Goal: Task Accomplishment & Management: Manage account settings

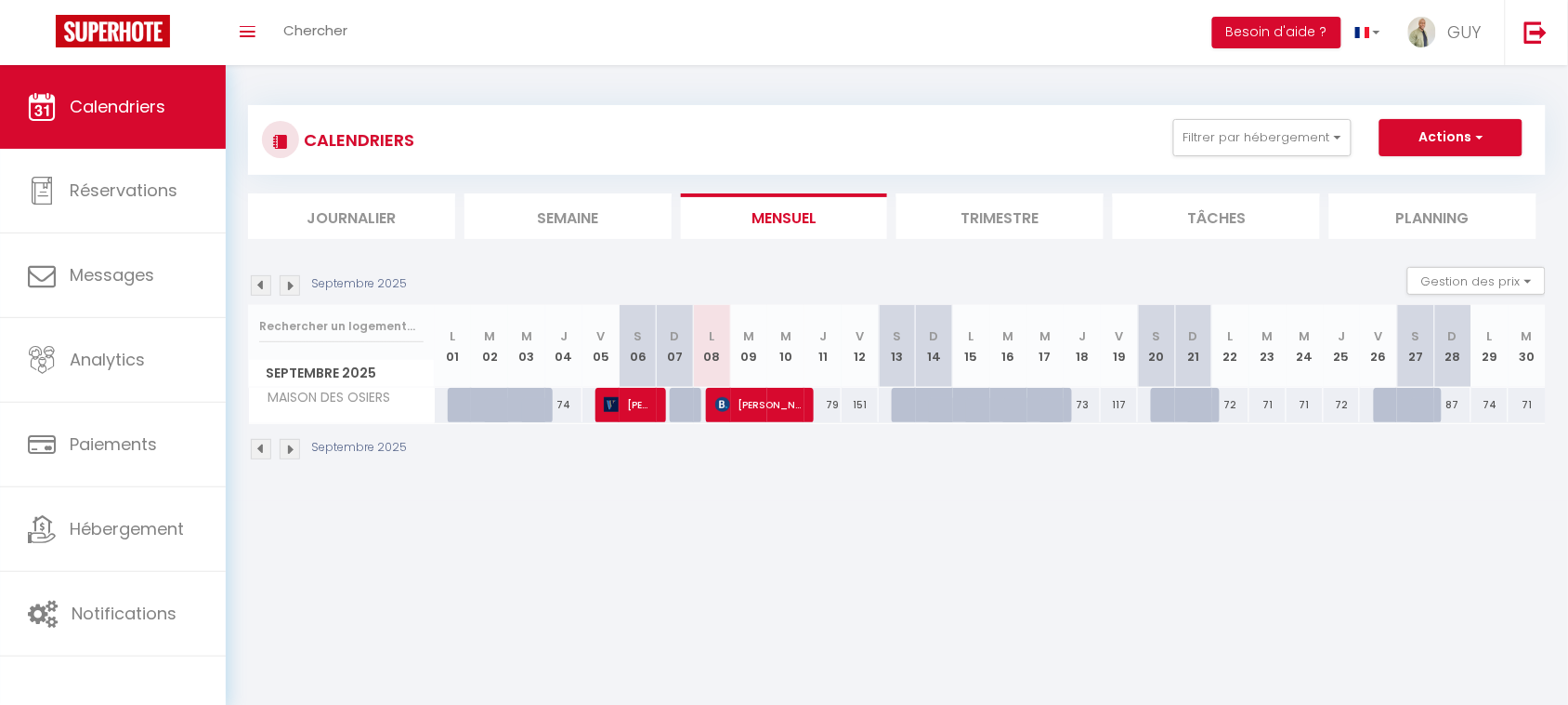
click at [469, 600] on body "🟢 Des questions ou besoin d'assistance pour la migration AirBnB? Connectez-vous…" at bounding box center [784, 417] width 1568 height 705
click at [1260, 132] on button "Filtrer par hébergement" at bounding box center [1262, 138] width 178 height 37
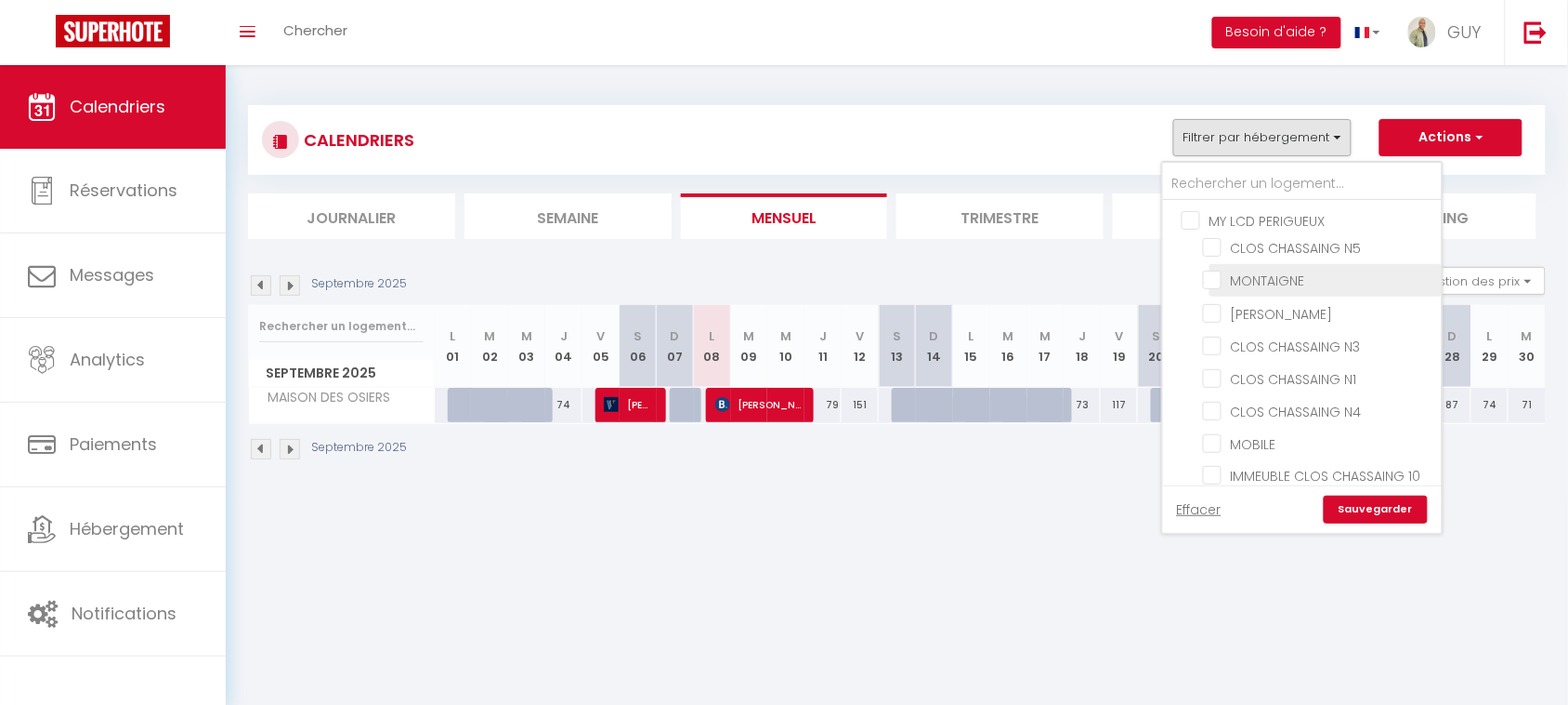
click at [1294, 279] on input "MONTAIGNE" at bounding box center [1319, 278] width 232 height 18
checkbox input "true"
checkbox input "false"
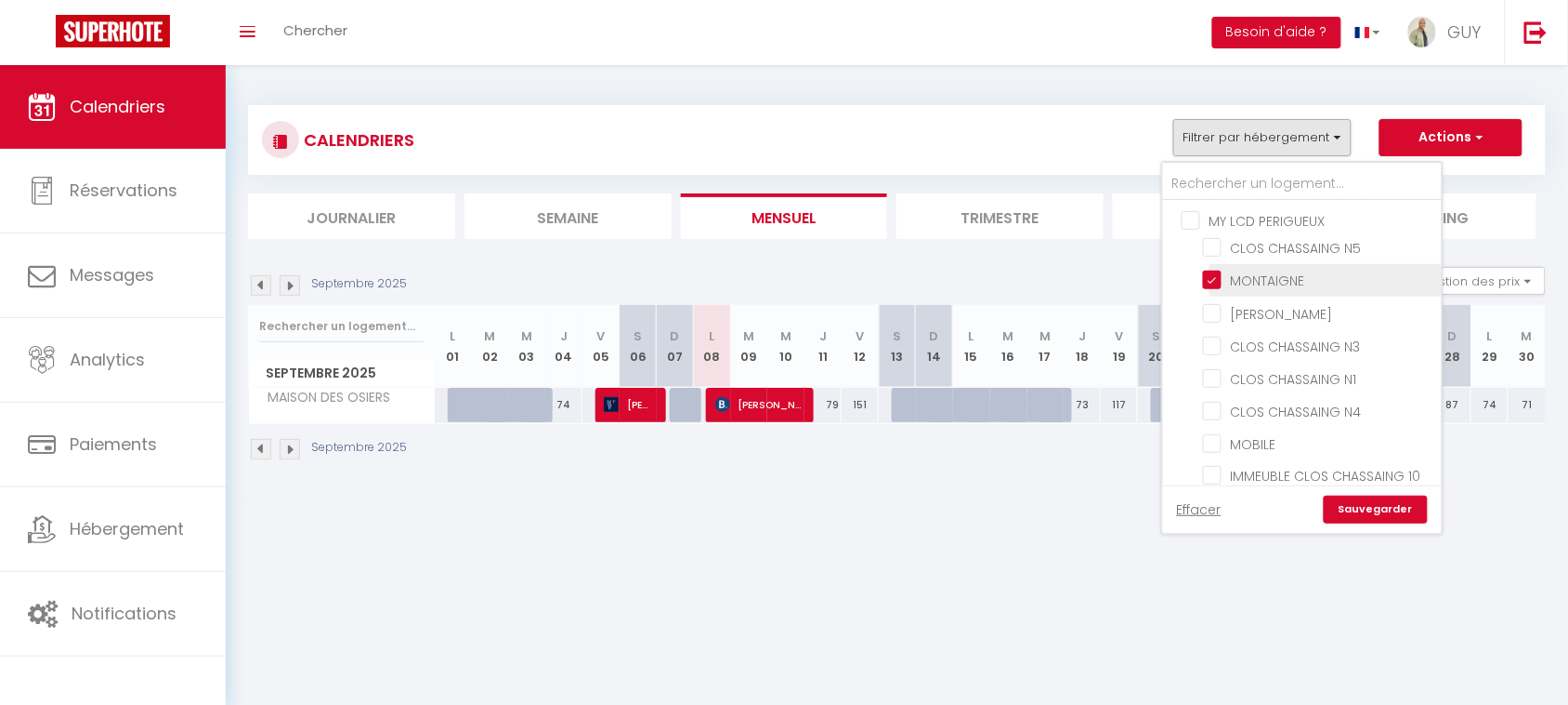
checkbox input "false"
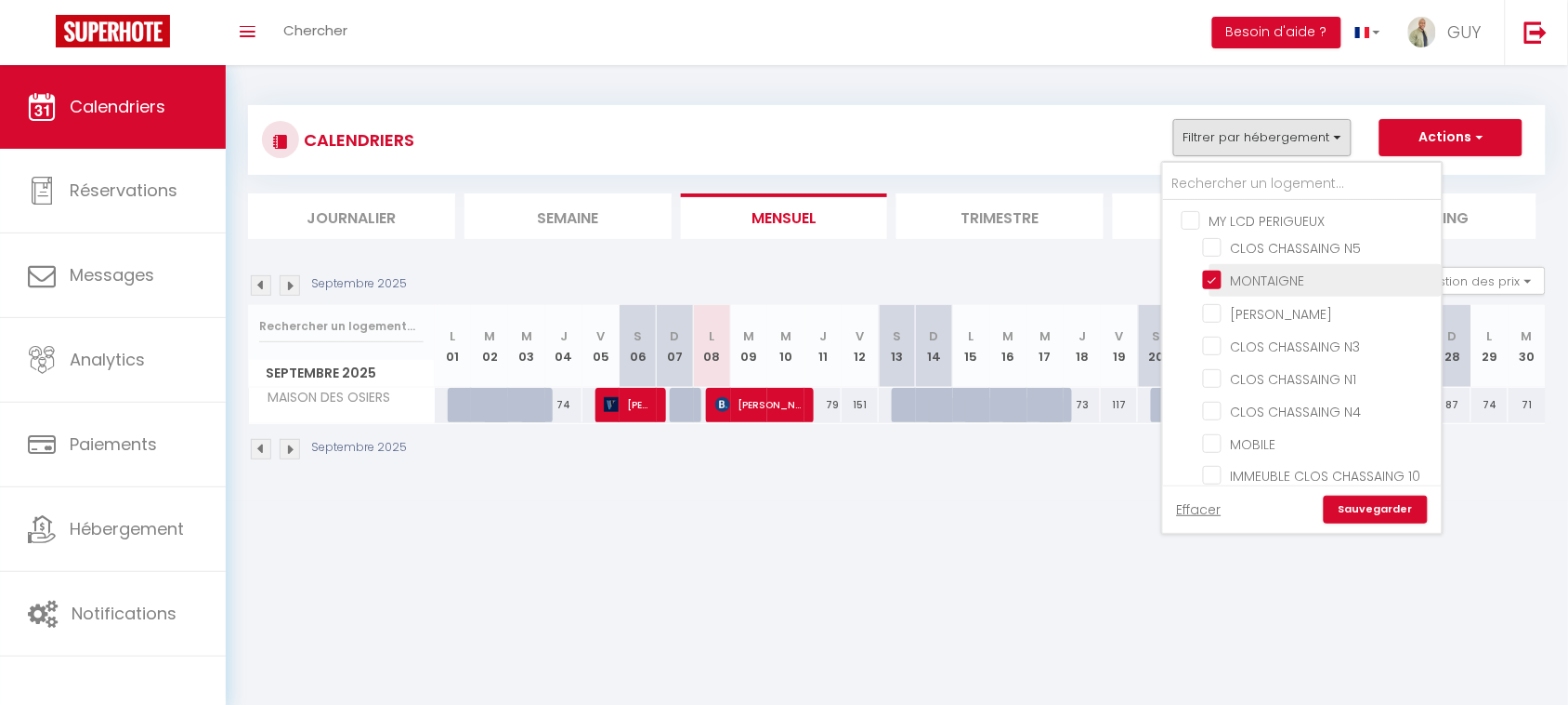
checkbox input "false"
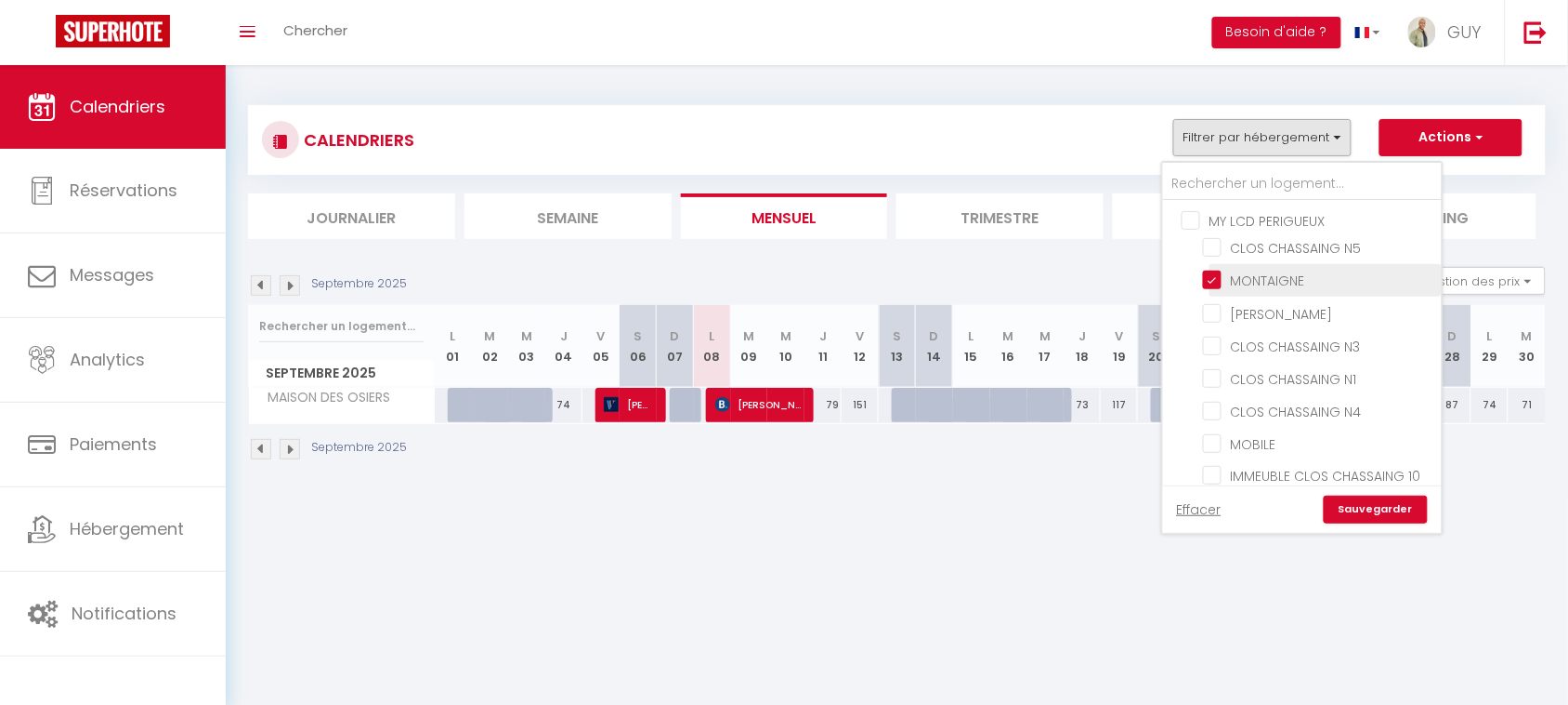
checkbox input "false"
checkbox input "true"
click at [1400, 505] on link "Sauvegarder" at bounding box center [1376, 509] width 105 height 28
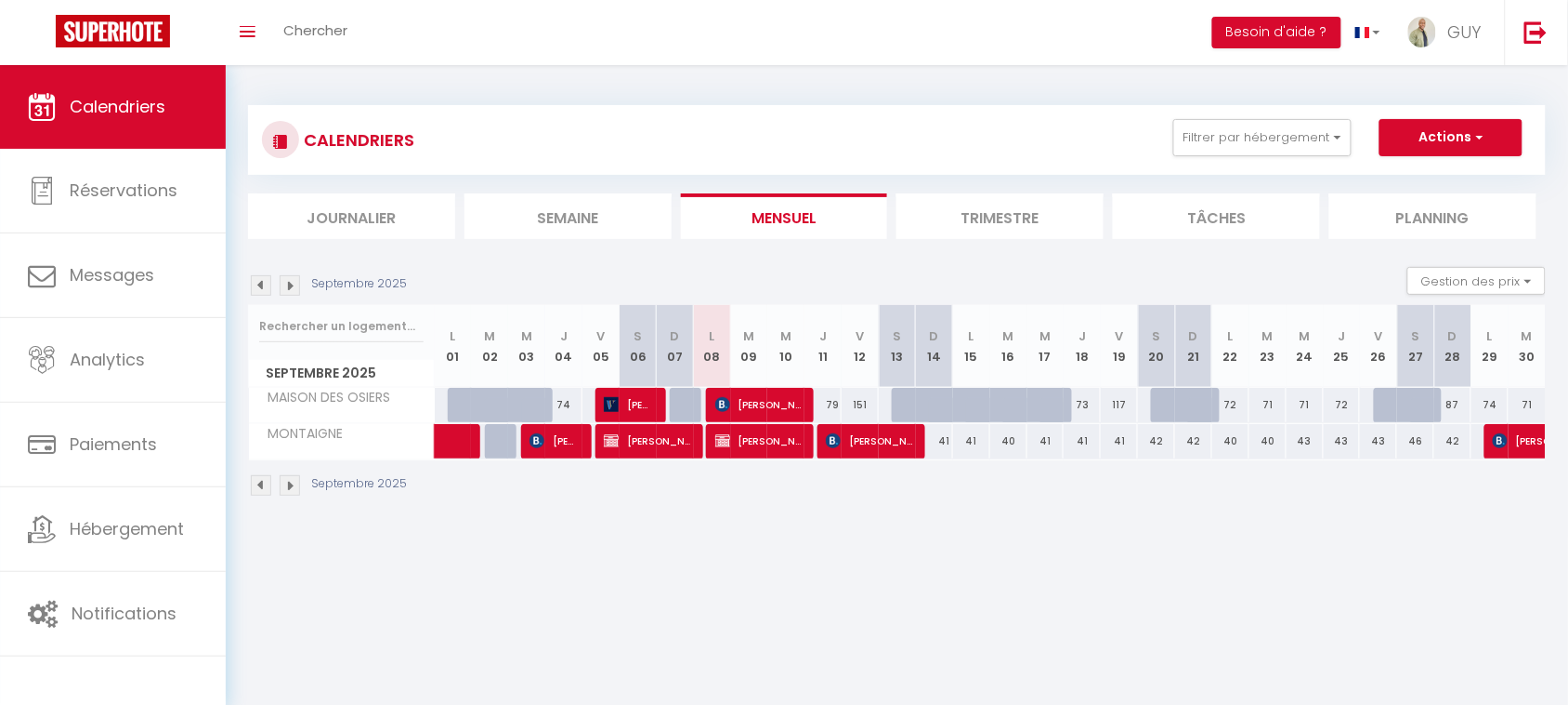
click at [669, 553] on body "🟢 Des questions ou besoin d'assistance pour la migration AirBnB? Connectez-vous…" at bounding box center [784, 417] width 1568 height 705
